Goal: Transaction & Acquisition: Purchase product/service

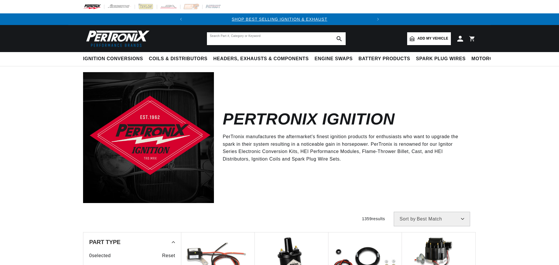
click at [232, 38] on input "text" at bounding box center [276, 38] width 139 height 13
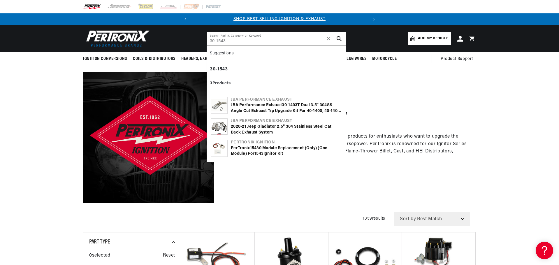
type input "30-1543"
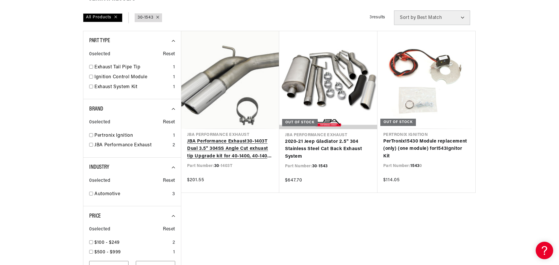
scroll to position [87, 0]
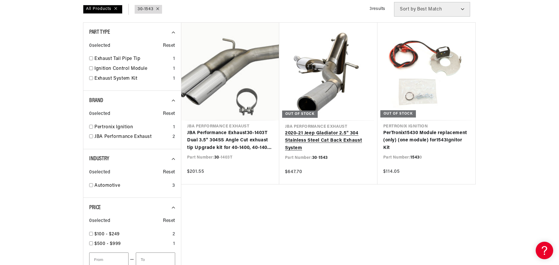
click at [329, 140] on link "2020-21 Jeep Gladiator 2.5" 304 Stainless Steel Cat Back Exhaust System" at bounding box center [328, 141] width 87 height 22
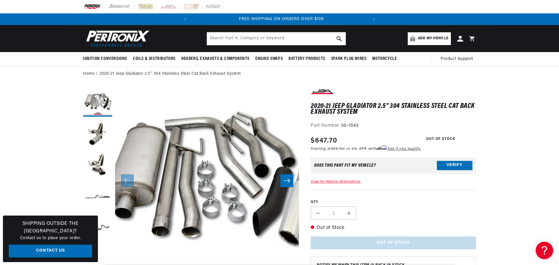
scroll to position [0, 177]
click at [101, 140] on button "Load image 2 in gallery view" at bounding box center [97, 134] width 29 height 29
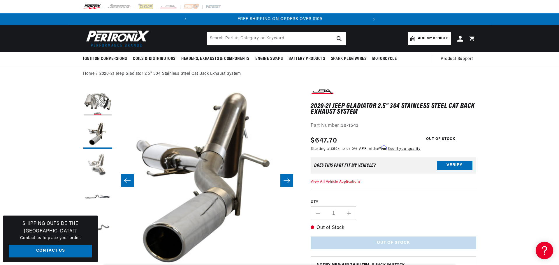
click at [100, 163] on button "Load image 3 in gallery view" at bounding box center [97, 166] width 29 height 29
